Goal: Task Accomplishment & Management: Complete application form

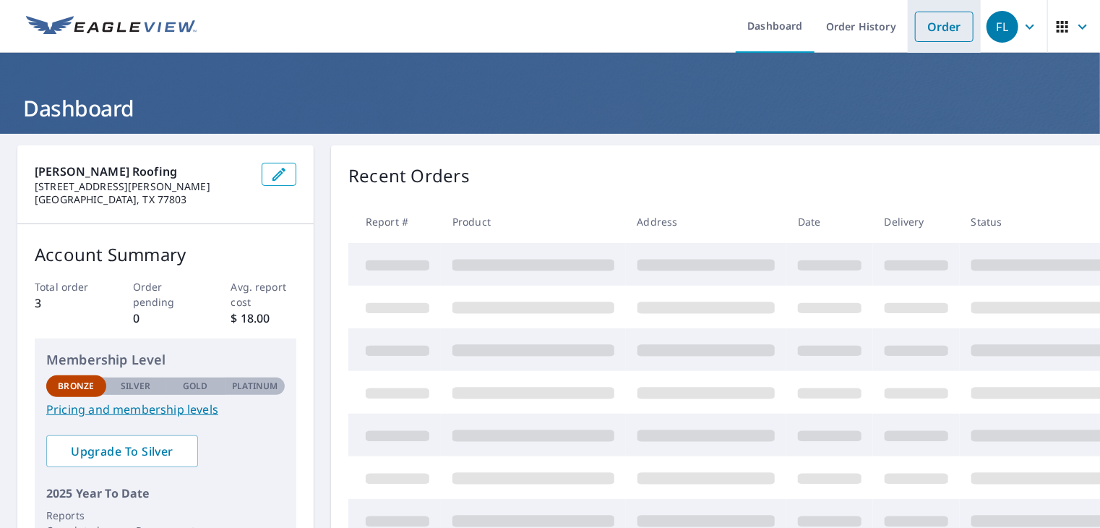
click at [920, 30] on link "Order" at bounding box center [944, 27] width 59 height 30
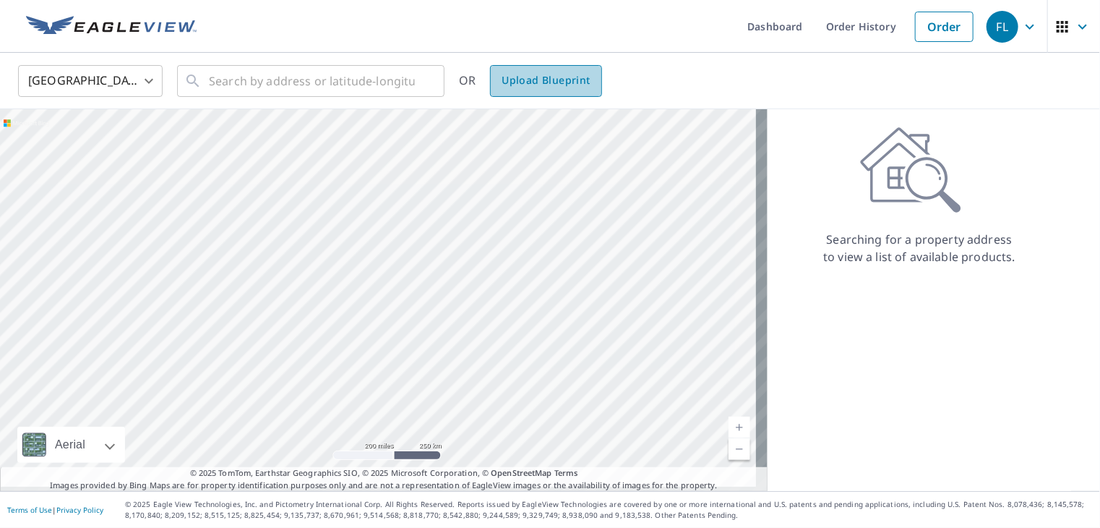
click at [548, 82] on span "Upload Blueprint" at bounding box center [546, 81] width 88 height 18
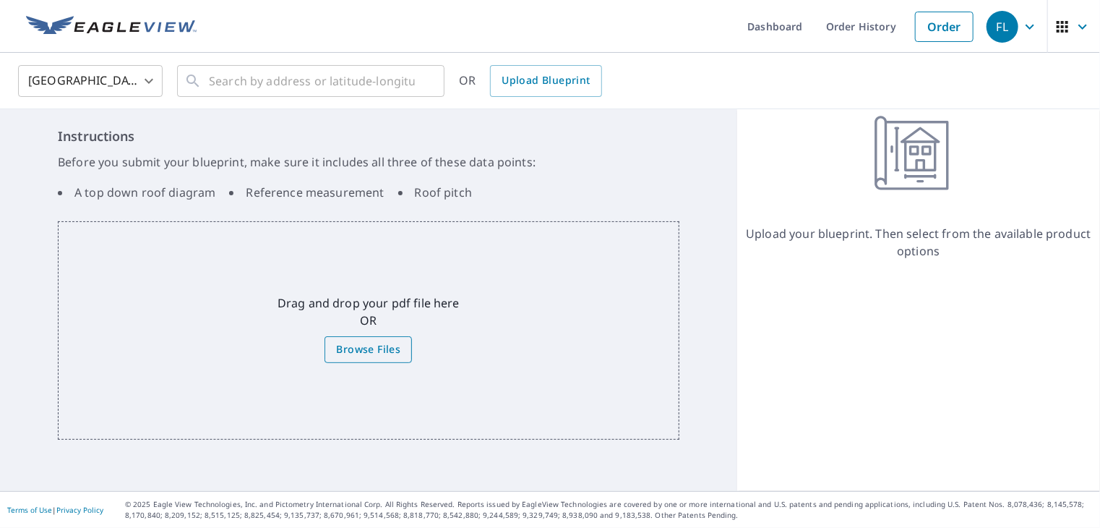
click at [350, 356] on span "Browse Files" at bounding box center [368, 350] width 64 height 18
click at [0, 0] on input "Browse Files" at bounding box center [0, 0] width 0 height 0
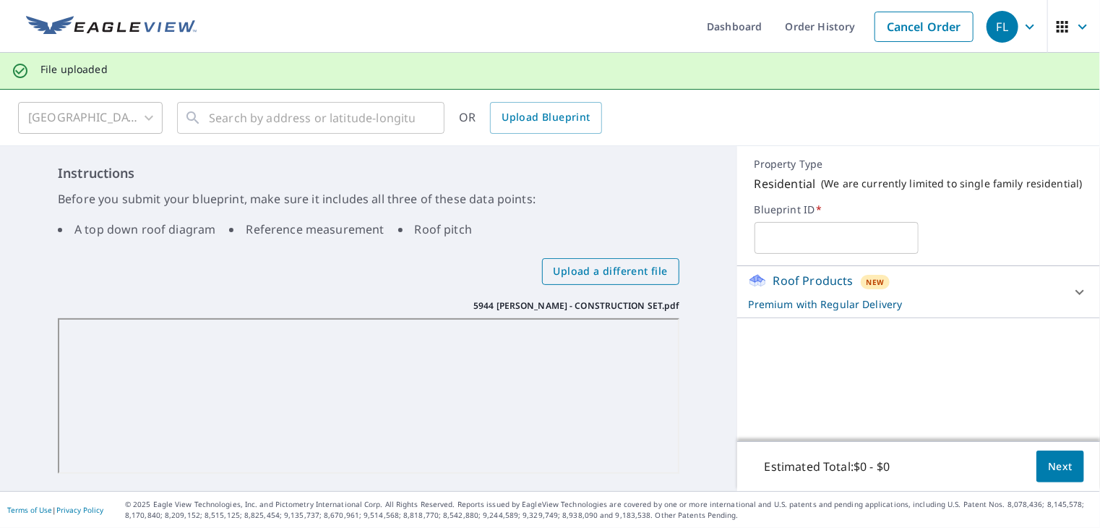
click at [581, 278] on span "Upload a different file" at bounding box center [611, 271] width 114 height 18
click at [0, 0] on input "Upload a different file" at bounding box center [0, 0] width 0 height 0
click at [1072, 292] on icon at bounding box center [1080, 291] width 17 height 17
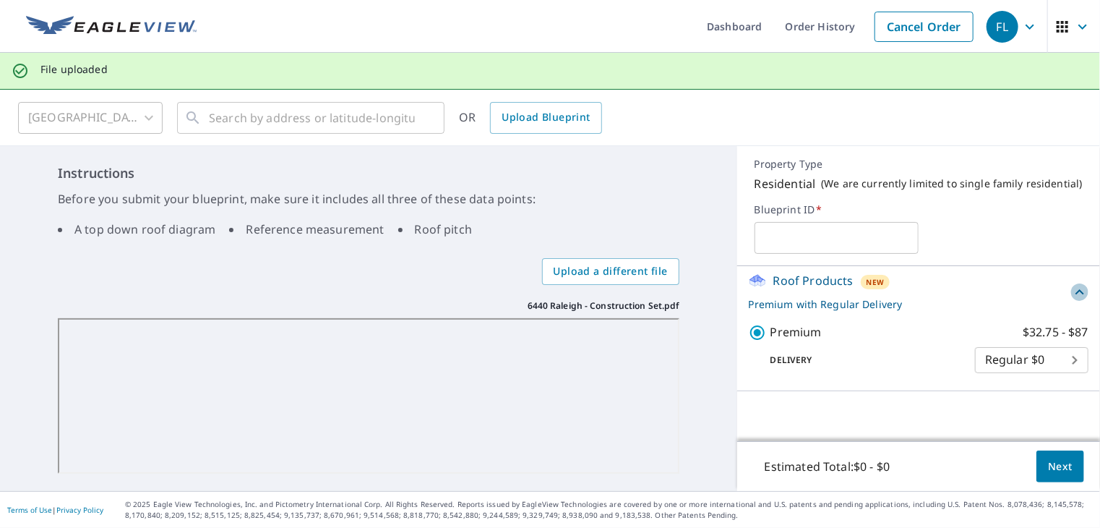
click at [1076, 292] on icon at bounding box center [1080, 291] width 9 height 5
click at [815, 208] on span "*" at bounding box center [818, 209] width 7 height 14
click at [992, 305] on p "Premium with Regular Delivery" at bounding box center [906, 303] width 314 height 15
click at [992, 305] on p "Premium with Regular Delivery" at bounding box center [910, 303] width 322 height 15
click at [1076, 294] on icon at bounding box center [1080, 291] width 9 height 5
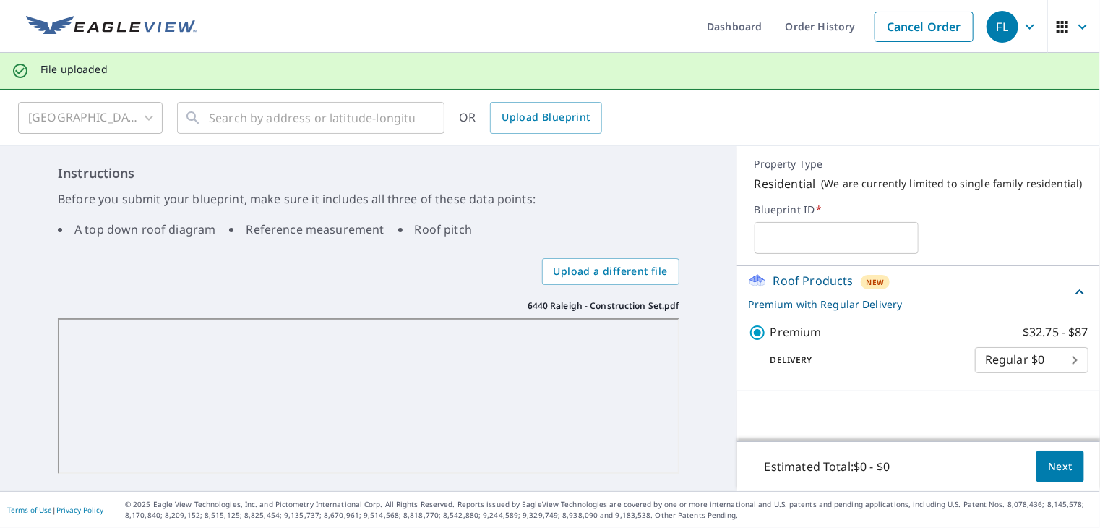
click at [1056, 362] on body "FL [GEOGRAPHIC_DATA] Dashboard Order History Cancel Order FL File uploaded [GEO…" at bounding box center [550, 264] width 1100 height 528
click at [1056, 362] on li "Regular $0" at bounding box center [1021, 362] width 114 height 26
click at [1051, 461] on span "Next" at bounding box center [1060, 467] width 25 height 18
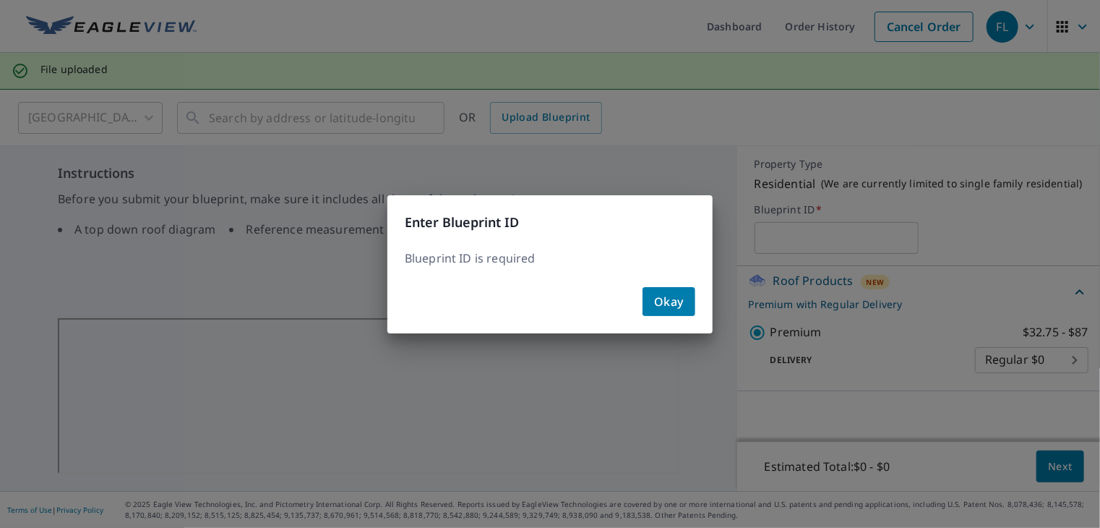
click at [1051, 461] on div "Enter Blueprint ID Blueprint ID is required Okay" at bounding box center [550, 264] width 1100 height 528
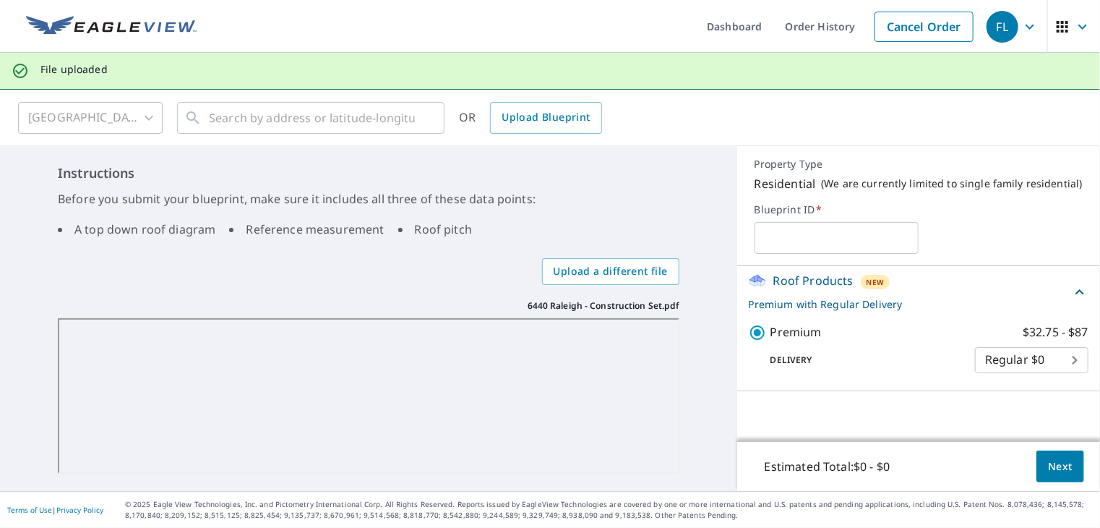
click at [1051, 461] on span "Next" at bounding box center [1060, 467] width 25 height 18
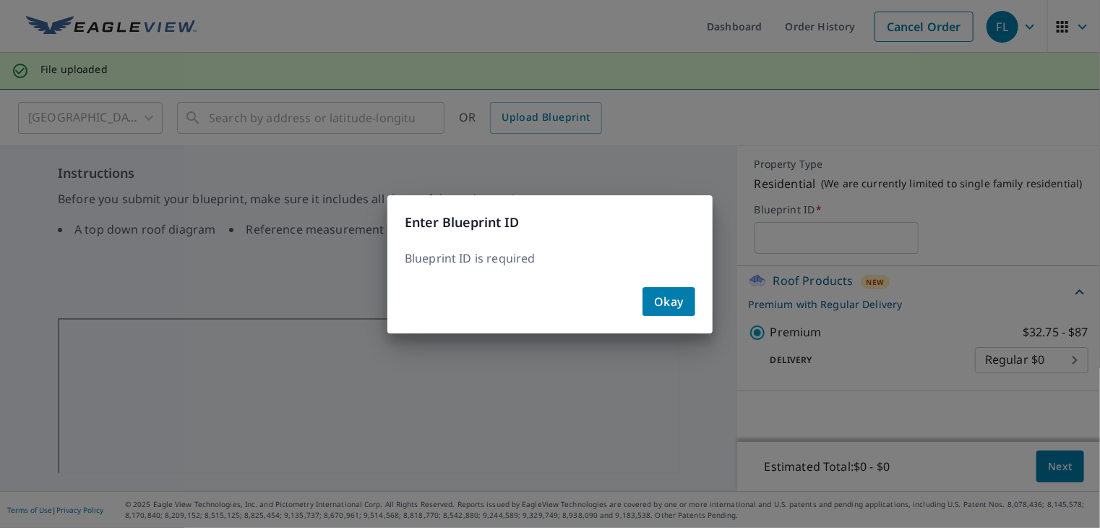
click at [673, 299] on span "Okay" at bounding box center [669, 301] width 30 height 20
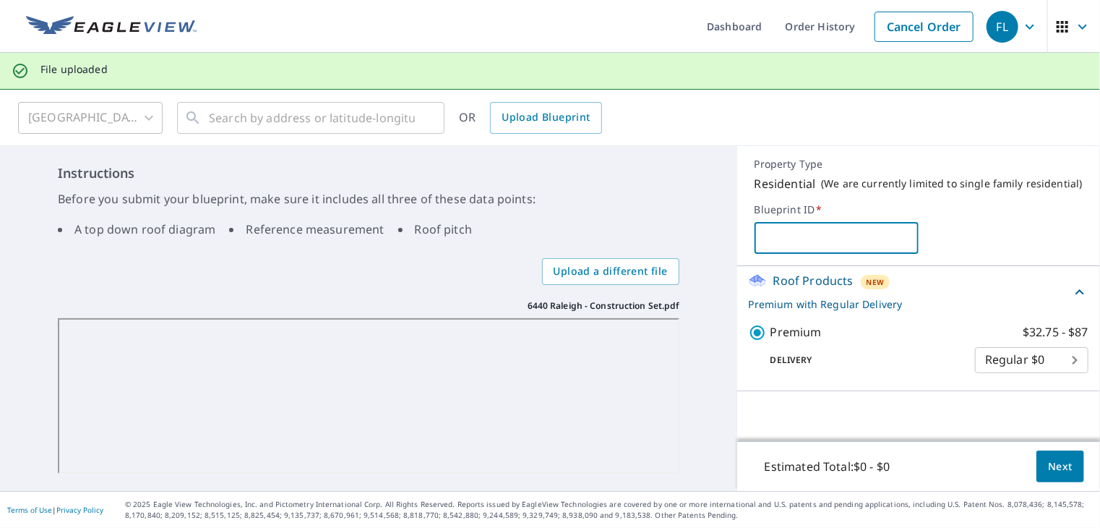
click at [777, 236] on input "text" at bounding box center [837, 238] width 164 height 40
type input "[DATE]"
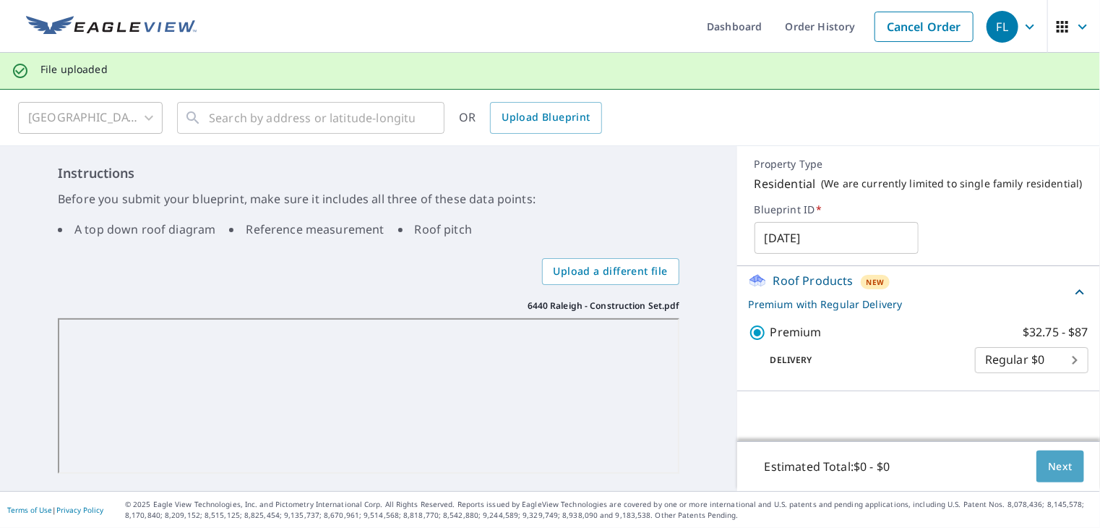
click at [1055, 462] on span "Next" at bounding box center [1060, 467] width 25 height 18
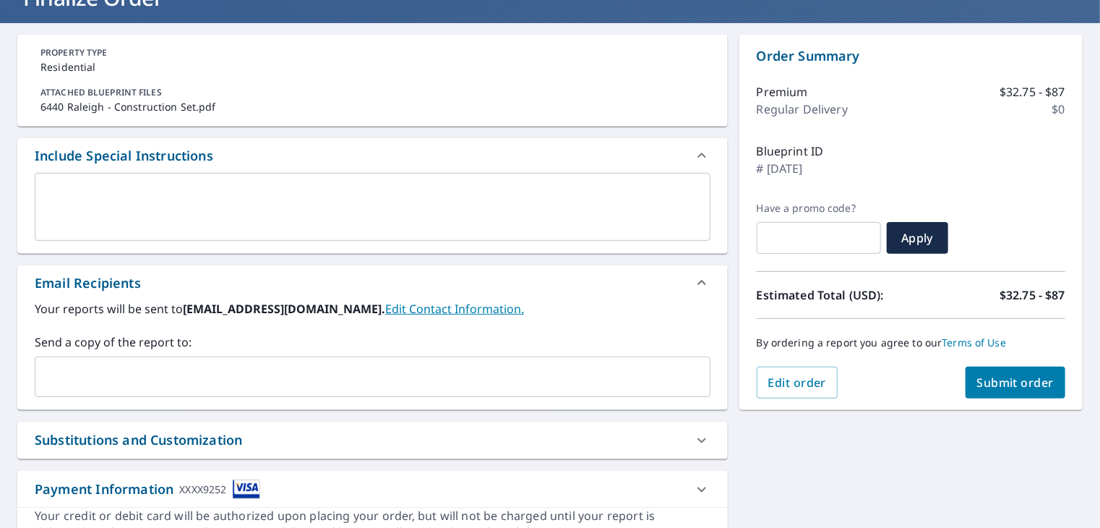
scroll to position [145, 0]
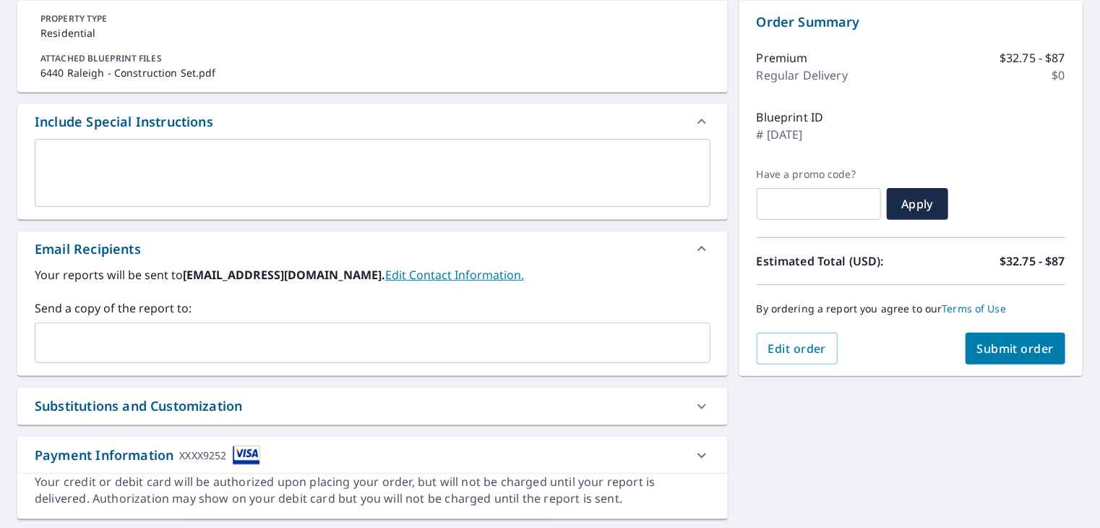
click at [1004, 347] on span "Submit order" at bounding box center [1016, 349] width 77 height 16
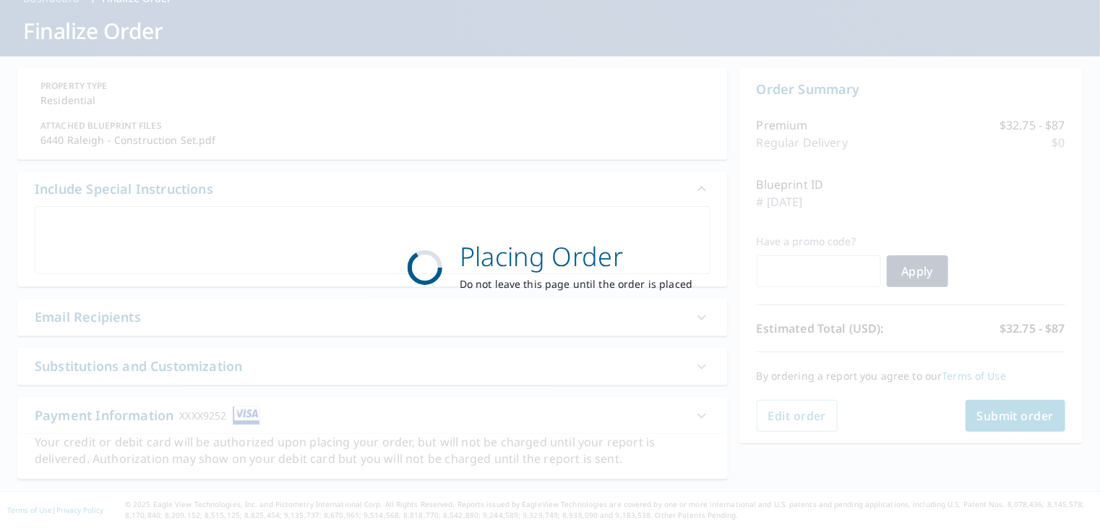
scroll to position [87, 0]
